Goal: Book appointment/travel/reservation

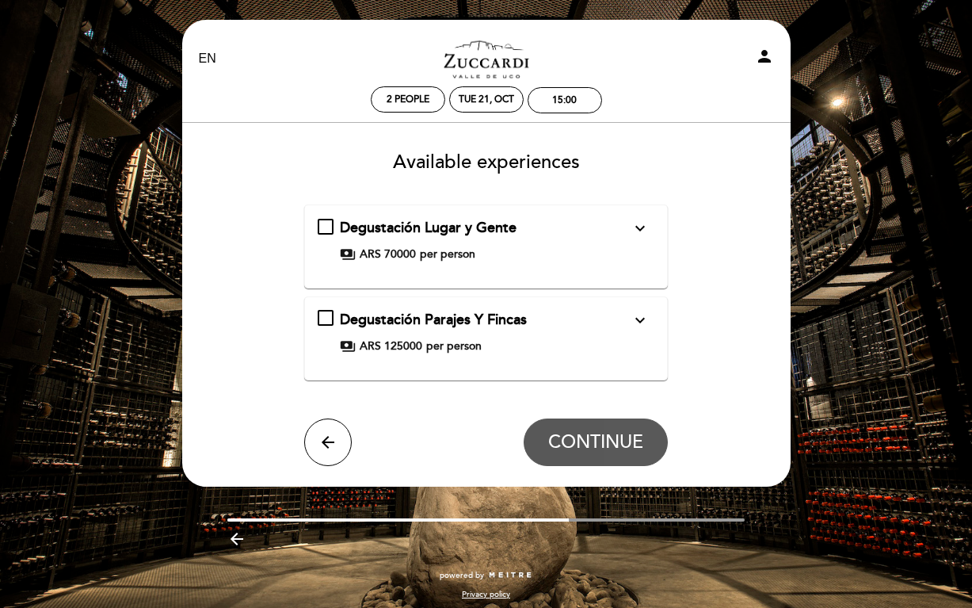
click at [634, 232] on icon "expand_more" at bounding box center [640, 228] width 19 height 19
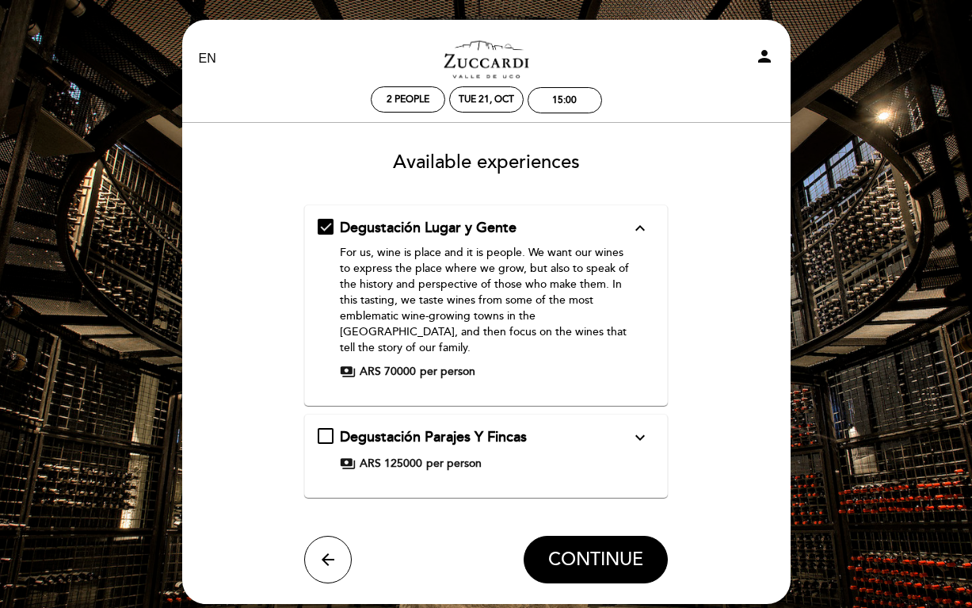
click at [572, 427] on div "Degustación Parajes Y Fincas expand_more" at bounding box center [485, 437] width 291 height 21
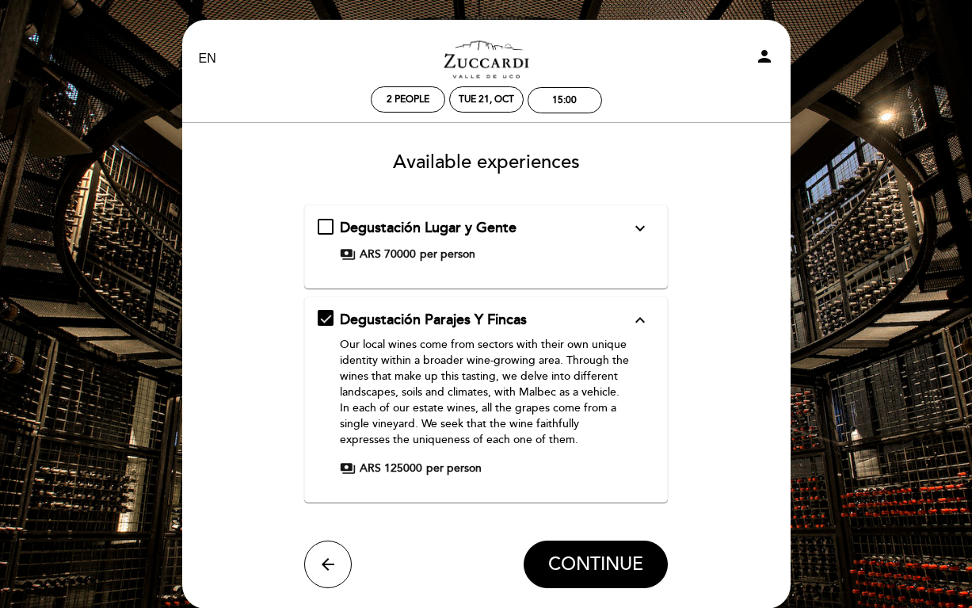
scroll to position [130, 0]
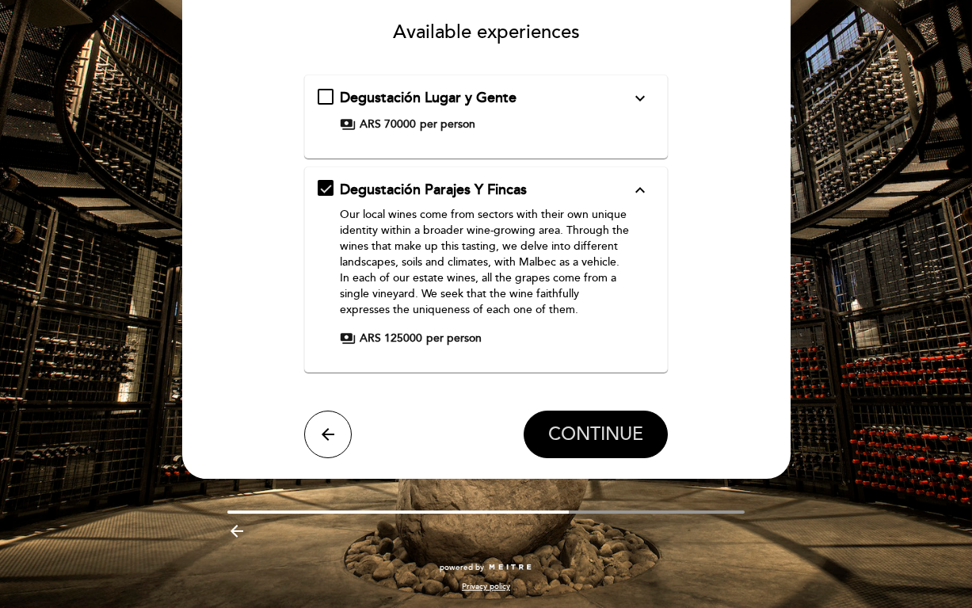
click at [624, 430] on span "CONTINUE" at bounding box center [595, 434] width 95 height 22
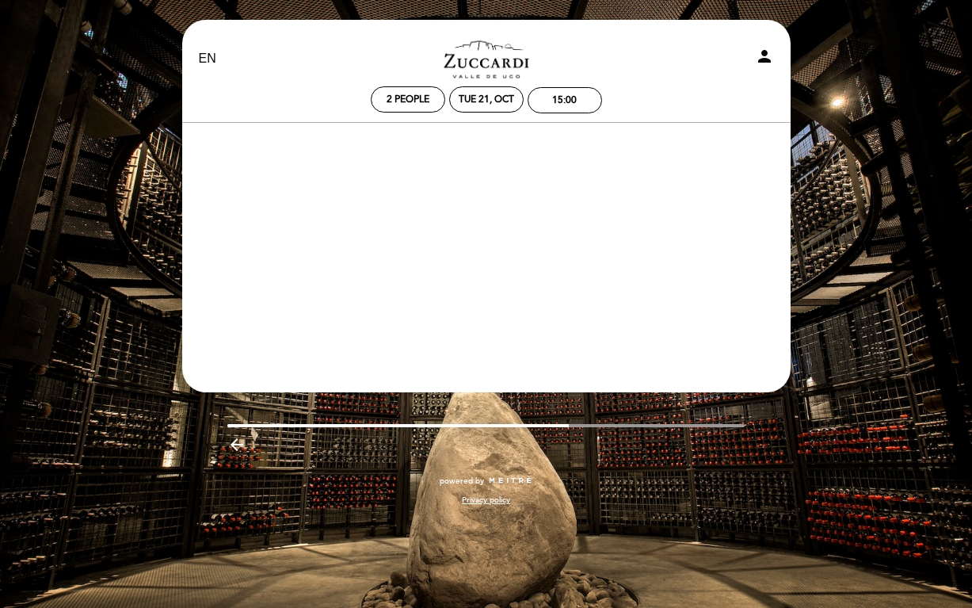
scroll to position [0, 0]
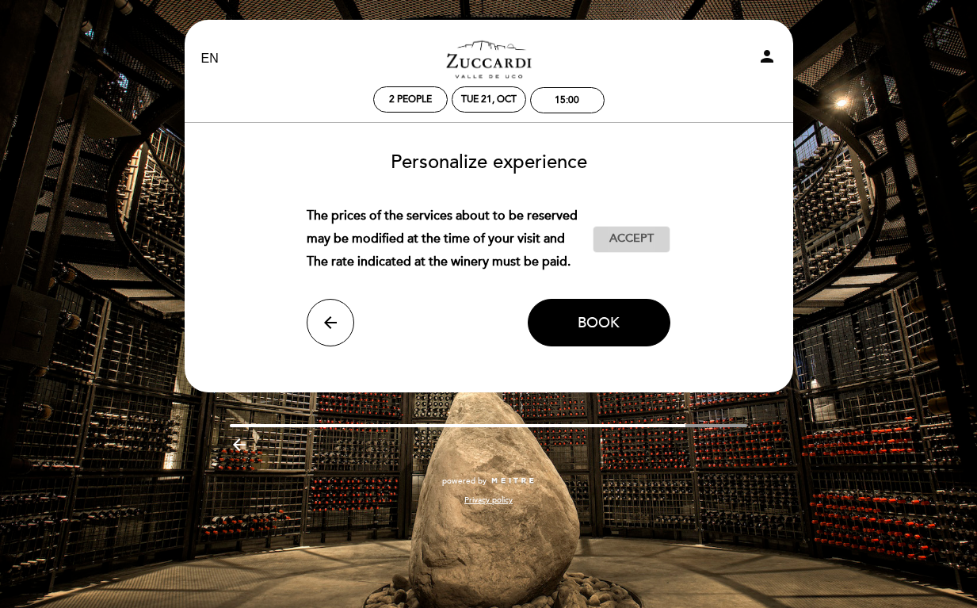
click at [639, 234] on span "Accept" at bounding box center [631, 239] width 44 height 17
click at [620, 321] on button "Book" at bounding box center [599, 323] width 143 height 48
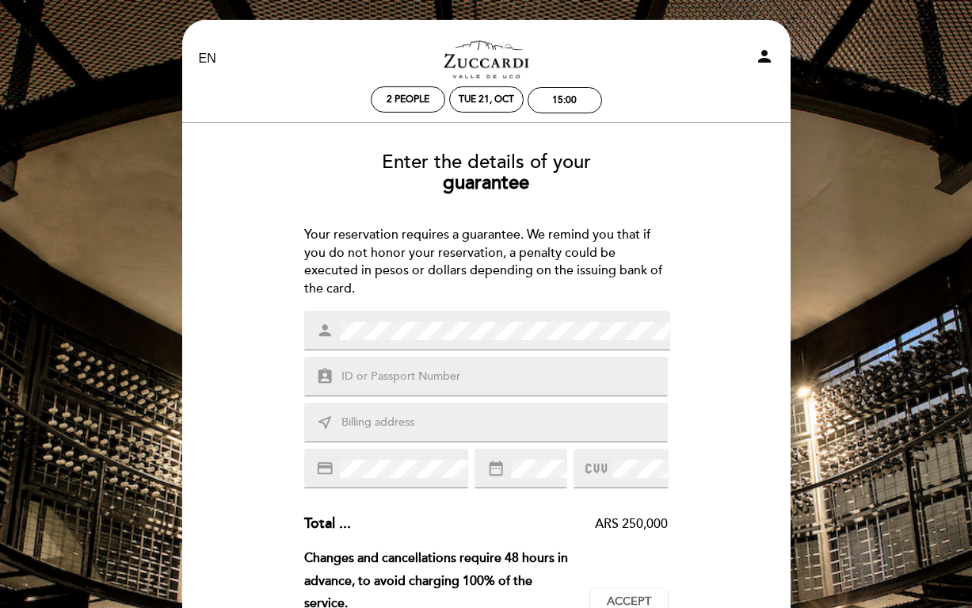
scroll to position [158, 0]
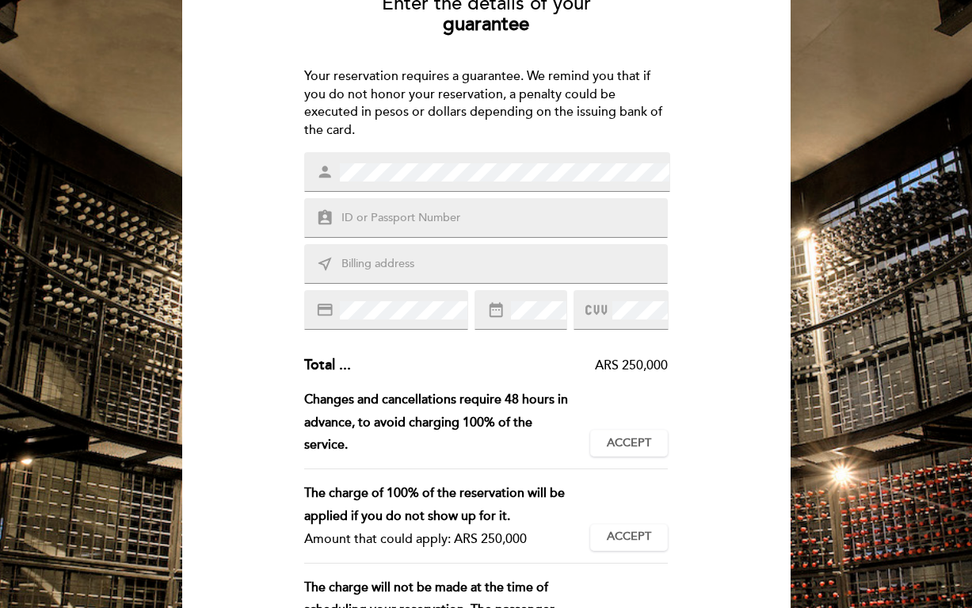
click at [476, 218] on input "text" at bounding box center [505, 218] width 330 height 18
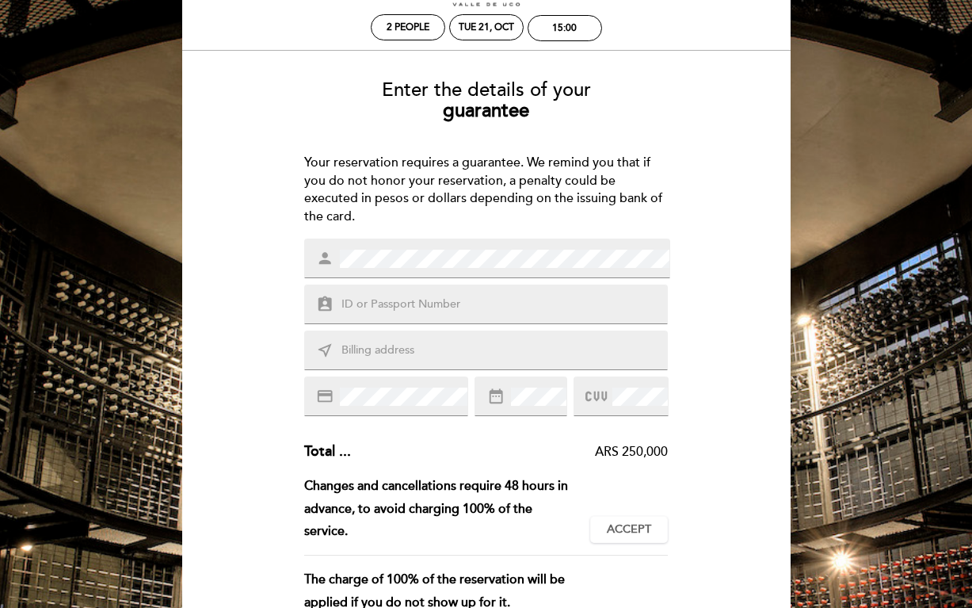
scroll to position [0, 0]
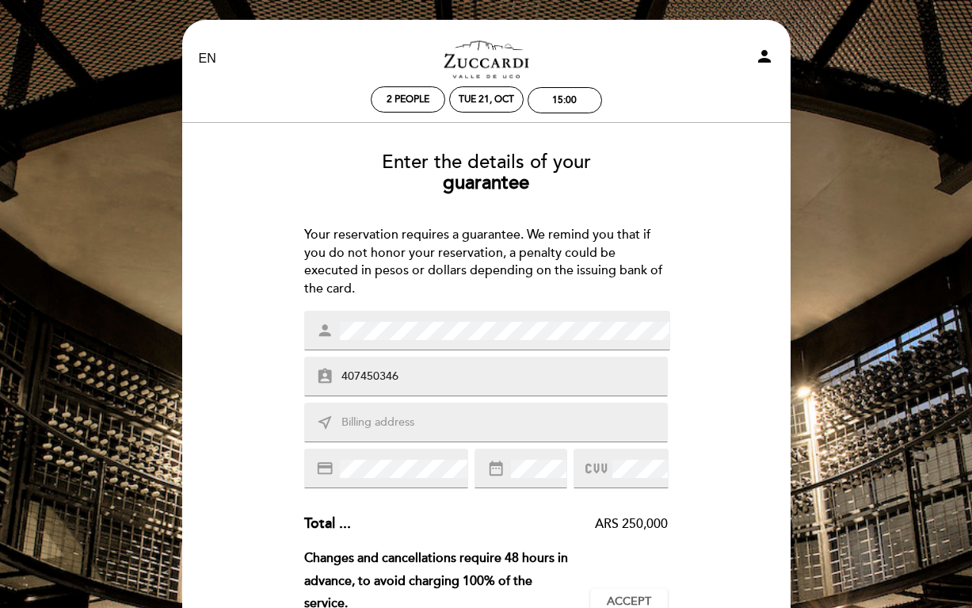
type input "407450346"
click at [464, 430] on input "text" at bounding box center [505, 422] width 330 height 18
type input "[STREET_ADDRESS]"
click at [509, 465] on span at bounding box center [537, 468] width 59 height 19
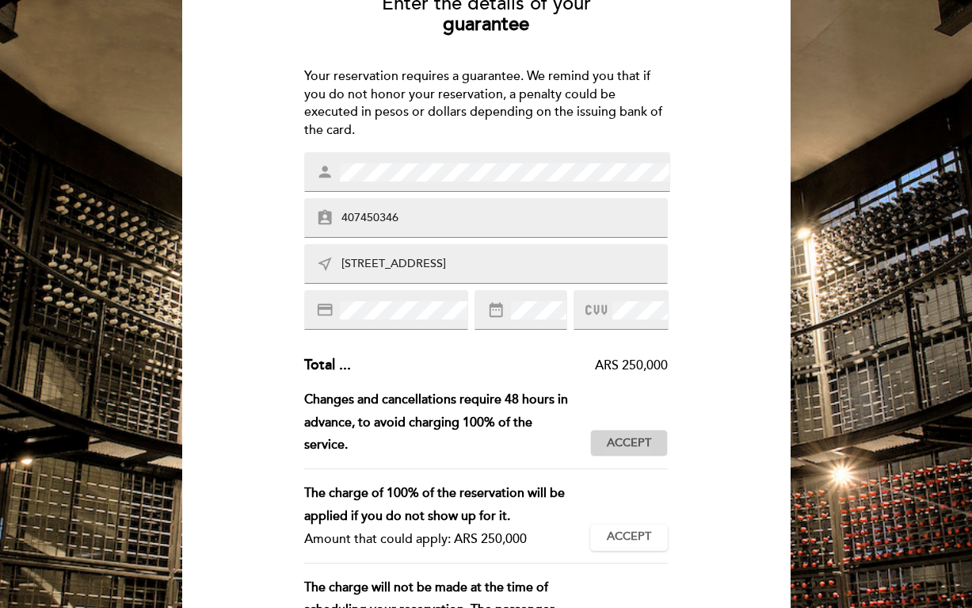
click at [657, 444] on button "Accept Accepted" at bounding box center [629, 442] width 78 height 27
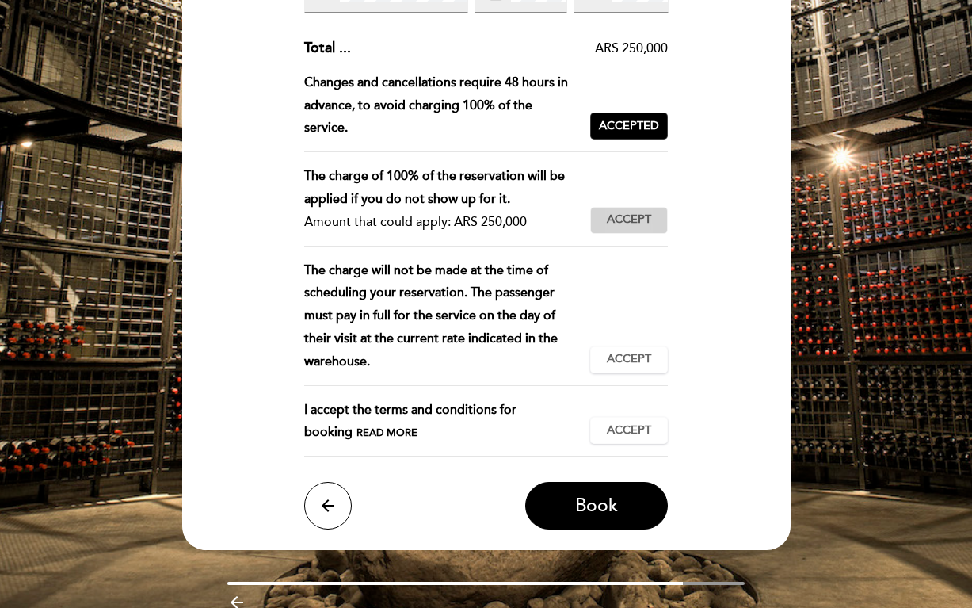
click at [634, 219] on span "Accept" at bounding box center [629, 219] width 44 height 17
click at [631, 359] on span "Accept" at bounding box center [629, 359] width 44 height 17
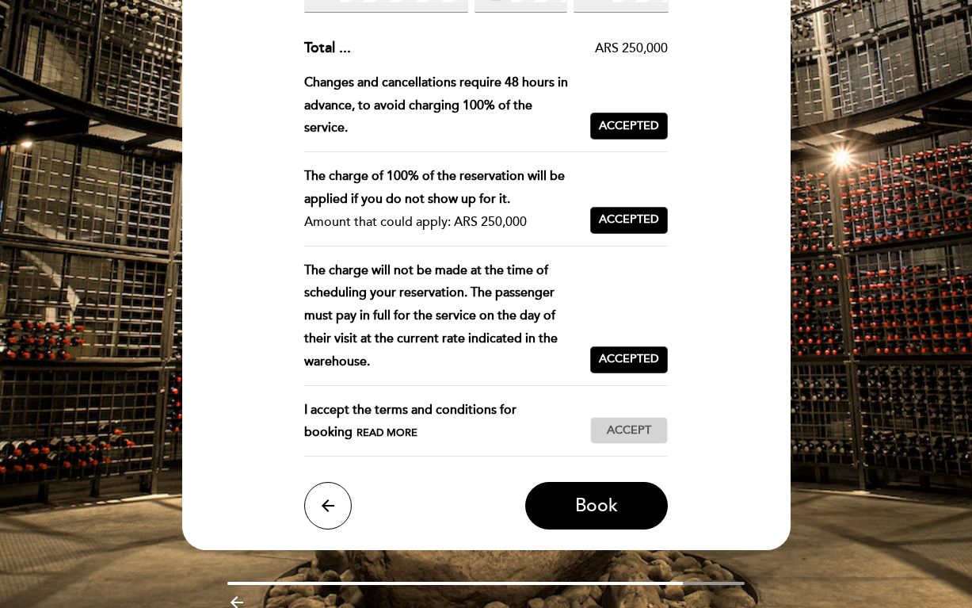
click at [644, 427] on span "Accept" at bounding box center [629, 430] width 44 height 17
click at [632, 501] on button "Book" at bounding box center [596, 506] width 143 height 48
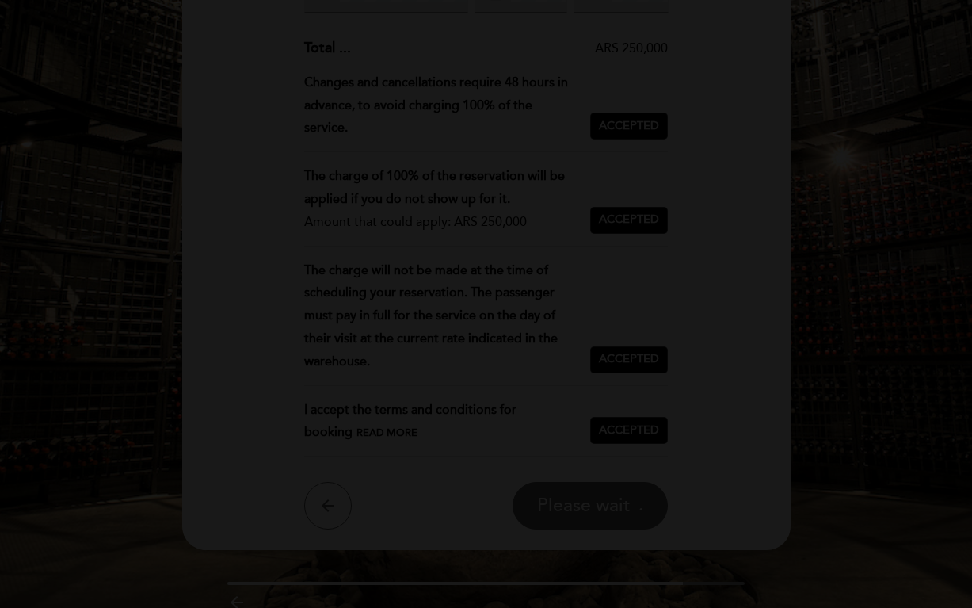
scroll to position [0, 0]
